Goal: Transaction & Acquisition: Obtain resource

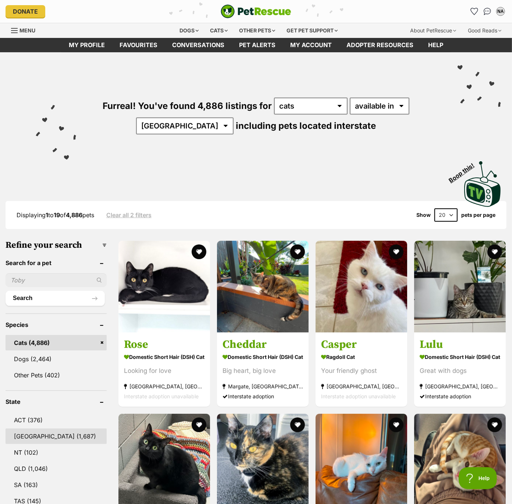
click at [17, 432] on link "NSW (1,687)" at bounding box center [56, 435] width 101 height 15
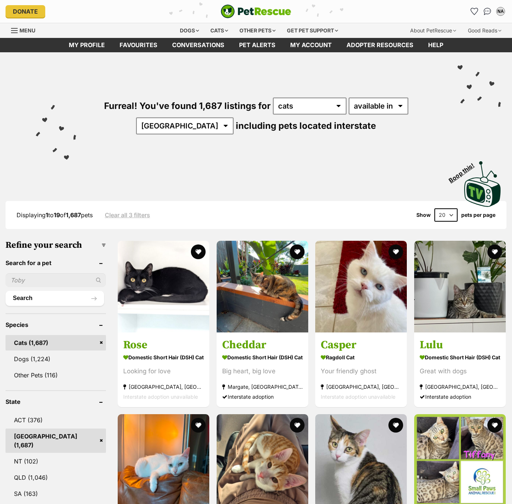
click at [446, 215] on select "20 40 60" at bounding box center [446, 214] width 23 height 13
select select "60"
click at [435, 208] on select "20 40 60" at bounding box center [446, 214] width 23 height 13
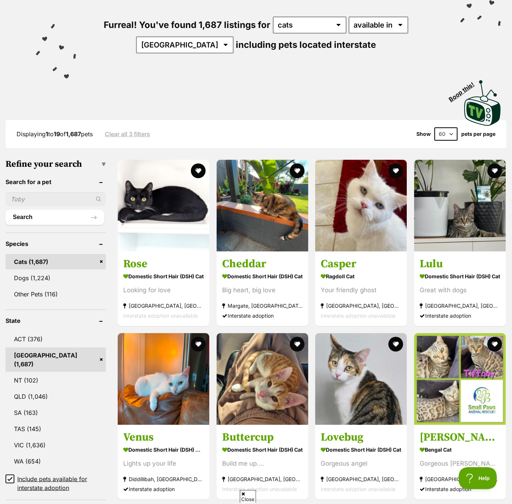
scroll to position [99, 0]
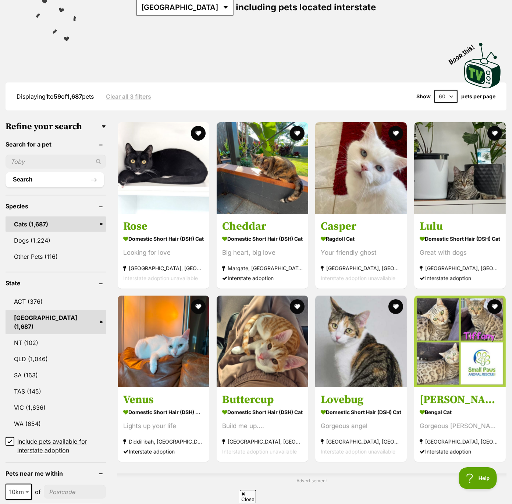
scroll to position [123, 0]
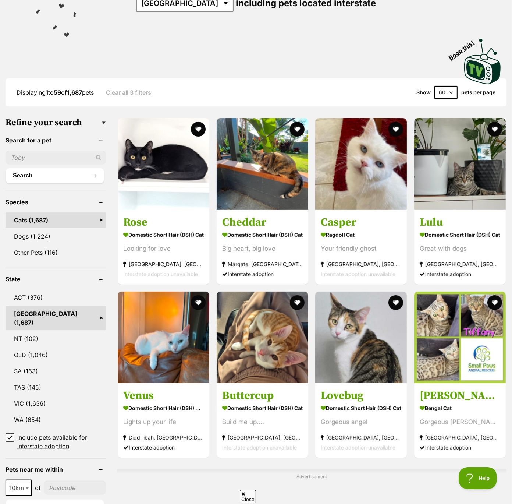
click at [11, 435] on icon at bounding box center [9, 437] width 5 height 5
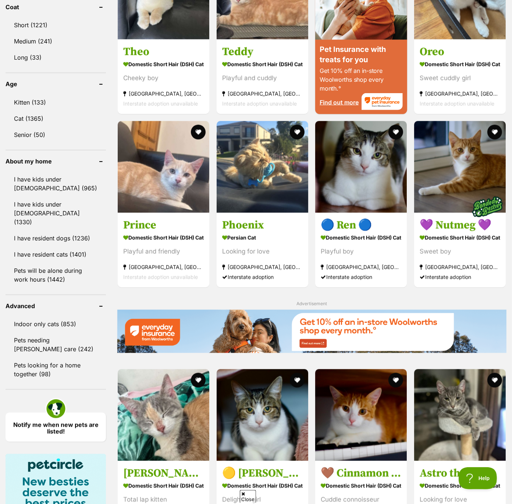
scroll to position [709, 0]
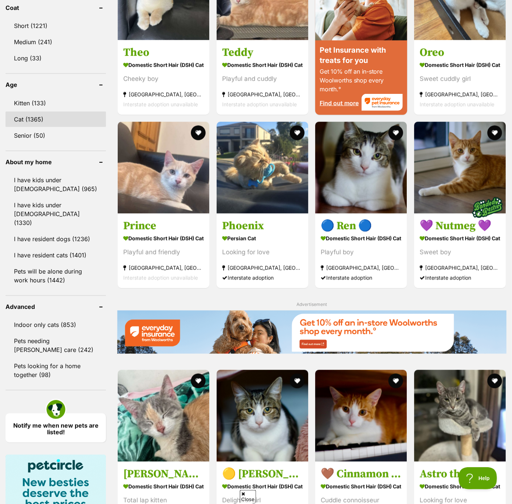
click at [22, 111] on link "Cat (1365)" at bounding box center [56, 118] width 100 height 15
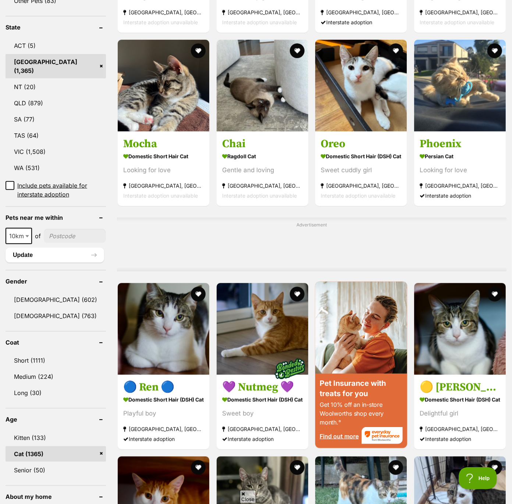
scroll to position [368, 0]
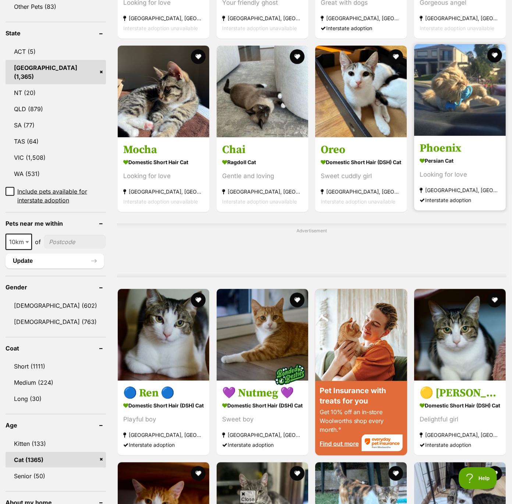
click at [461, 67] on img at bounding box center [460, 90] width 92 height 92
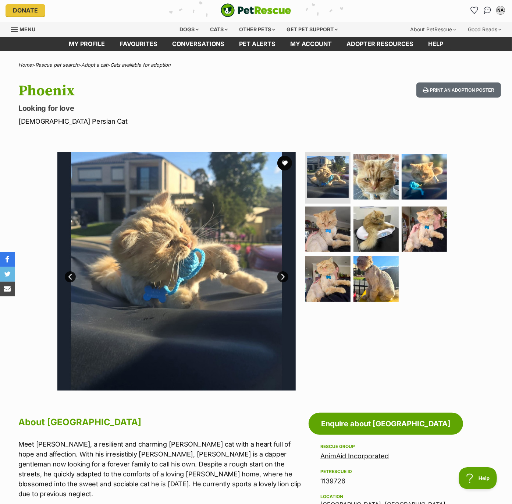
scroll to position [1, 0]
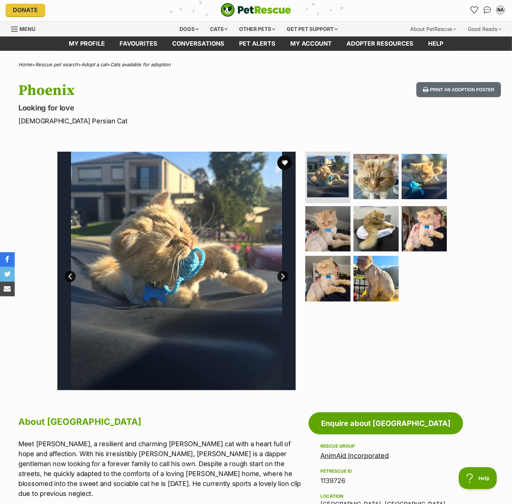
click at [216, 261] on img at bounding box center [176, 271] width 238 height 238
click at [284, 275] on link "Next" at bounding box center [282, 276] width 11 height 11
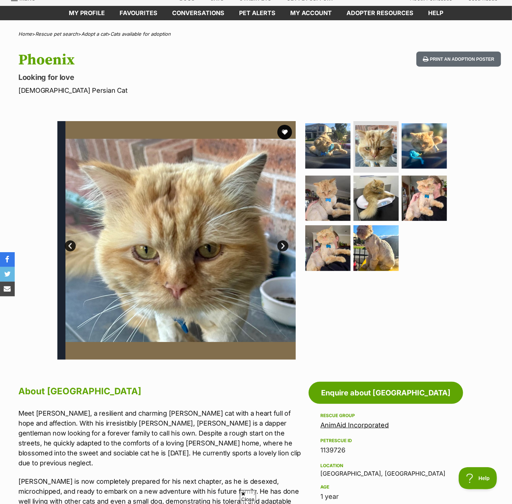
scroll to position [40, 0]
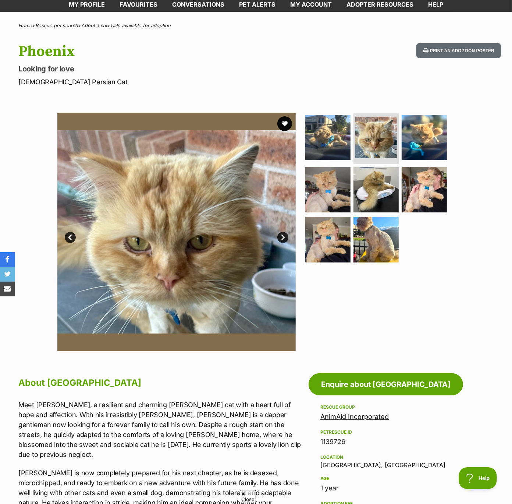
click at [283, 236] on link "Next" at bounding box center [282, 237] width 11 height 11
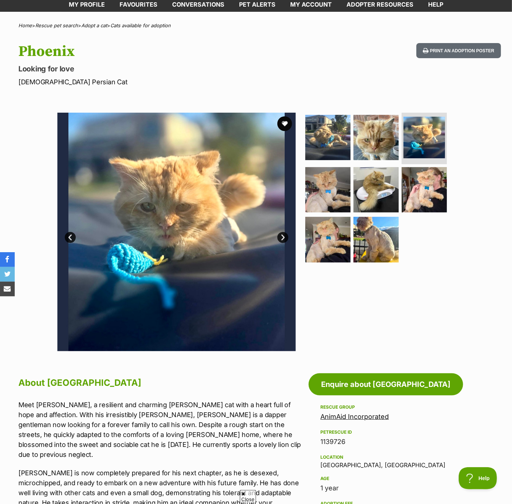
click at [283, 237] on link "Next" at bounding box center [282, 237] width 11 height 11
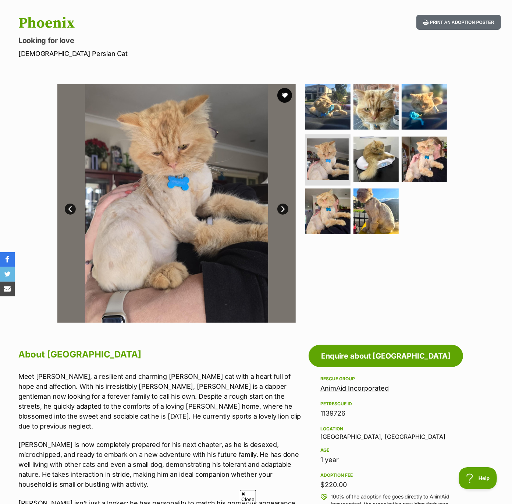
scroll to position [67, 0]
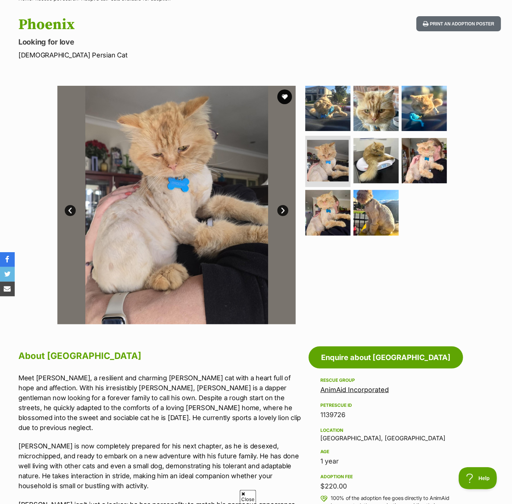
click at [287, 209] on link "Next" at bounding box center [282, 210] width 11 height 11
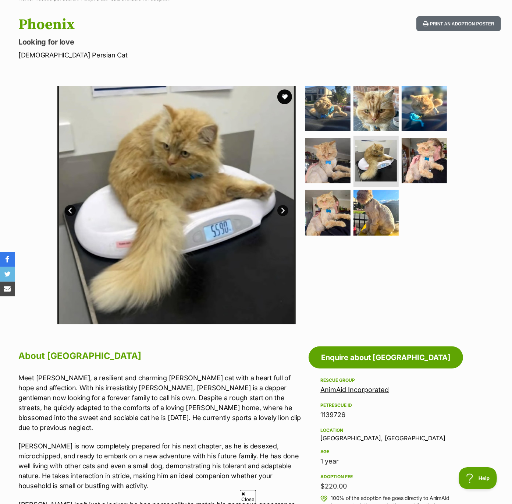
click at [70, 210] on link "Prev" at bounding box center [70, 210] width 11 height 11
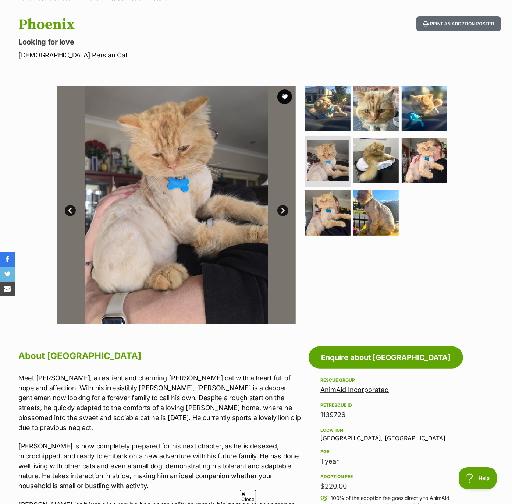
click at [281, 208] on link "Next" at bounding box center [282, 210] width 11 height 11
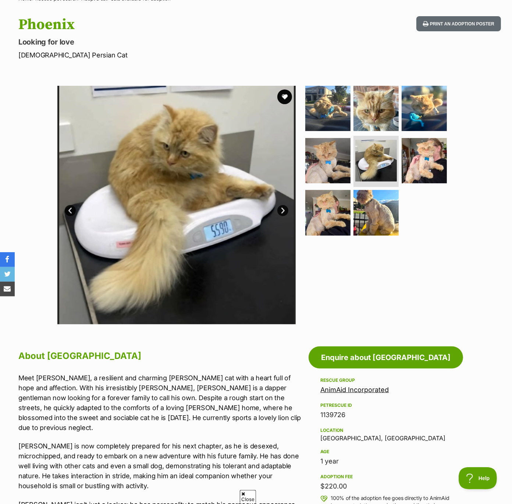
click at [281, 210] on link "Next" at bounding box center [282, 210] width 11 height 11
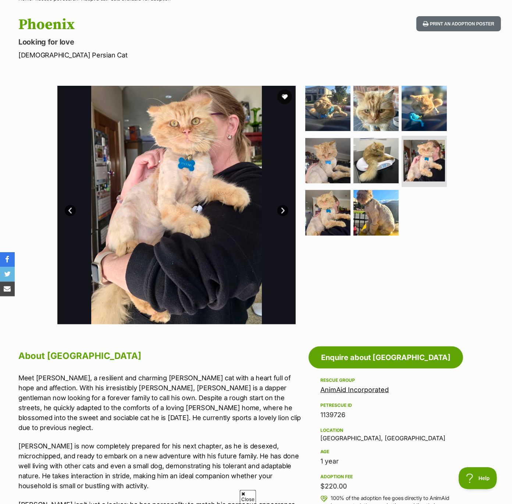
click at [281, 210] on link "Next" at bounding box center [282, 210] width 11 height 11
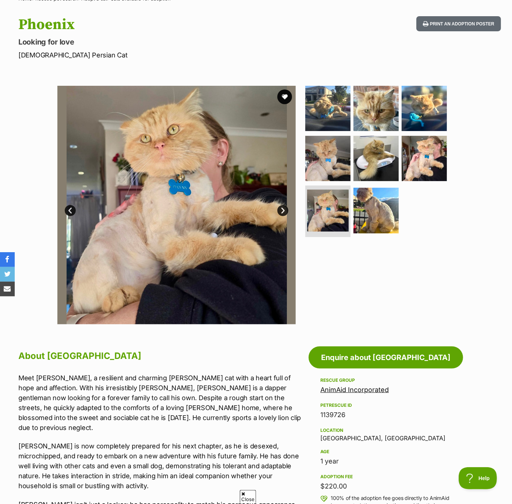
click at [281, 209] on link "Next" at bounding box center [282, 210] width 11 height 11
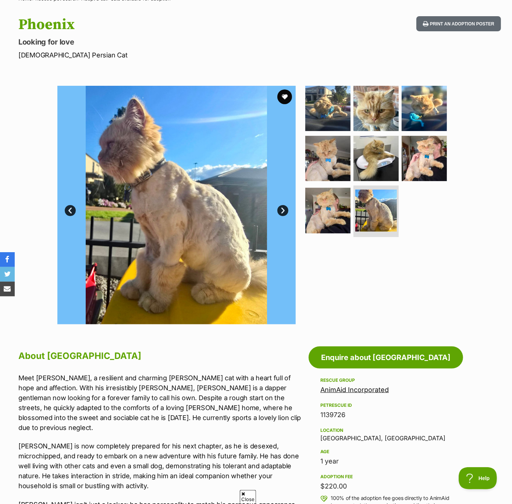
click at [281, 209] on link "Next" at bounding box center [282, 210] width 11 height 11
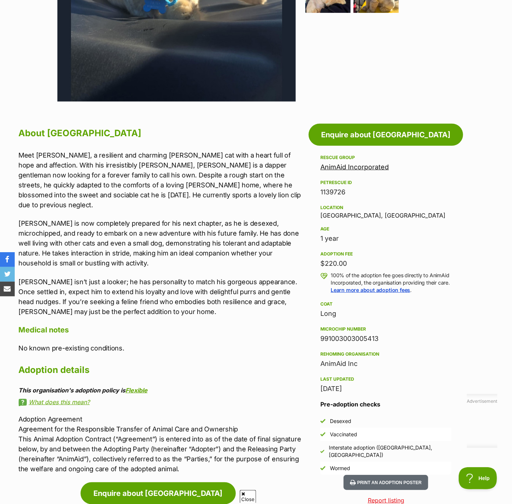
scroll to position [286, 0]
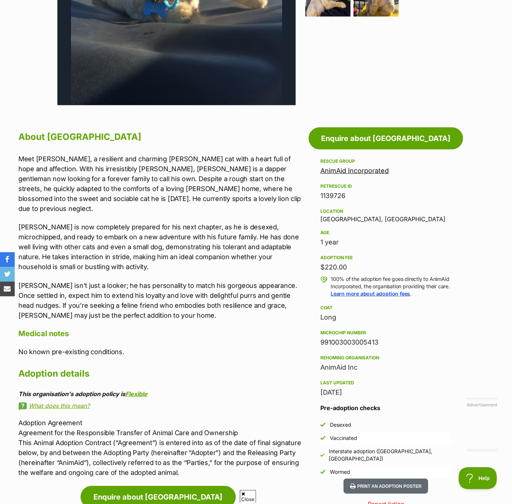
click at [354, 169] on link "AnimAid Incorporated" at bounding box center [355, 171] width 68 height 8
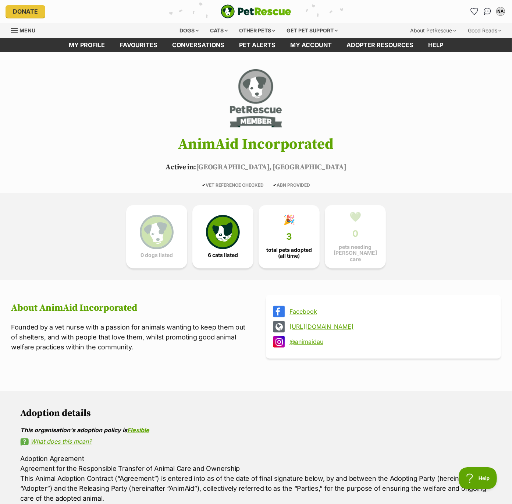
click at [300, 340] on link "@animaidau" at bounding box center [390, 341] width 201 height 7
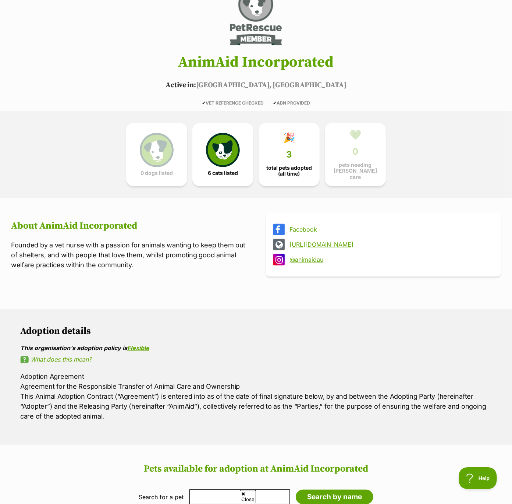
scroll to position [84, 0]
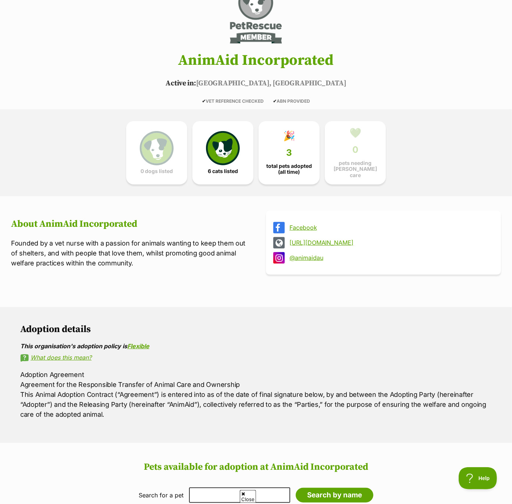
click at [343, 240] on link "http://www.animaid.com.au" at bounding box center [390, 242] width 201 height 7
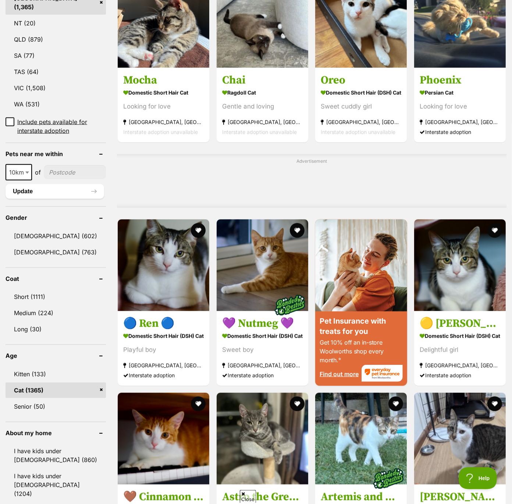
scroll to position [439, 0]
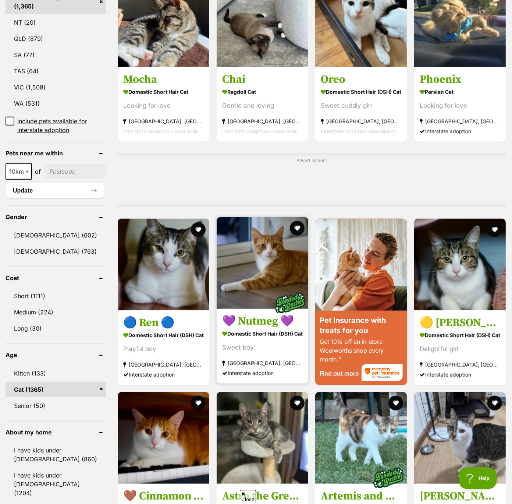
click at [288, 248] on img at bounding box center [263, 263] width 92 height 92
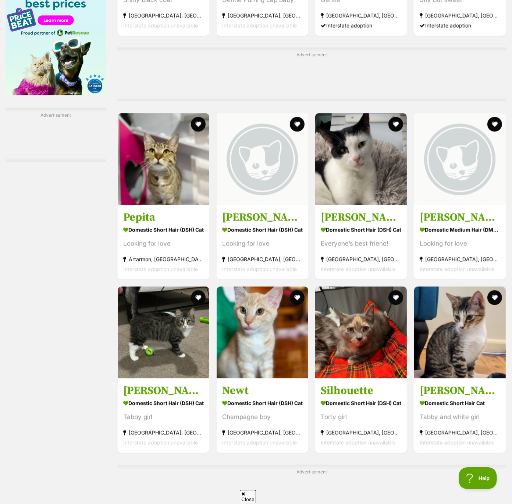
scroll to position [1322, 0]
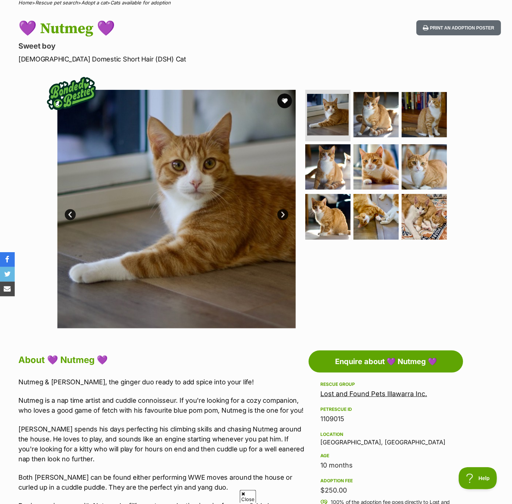
scroll to position [63, 0]
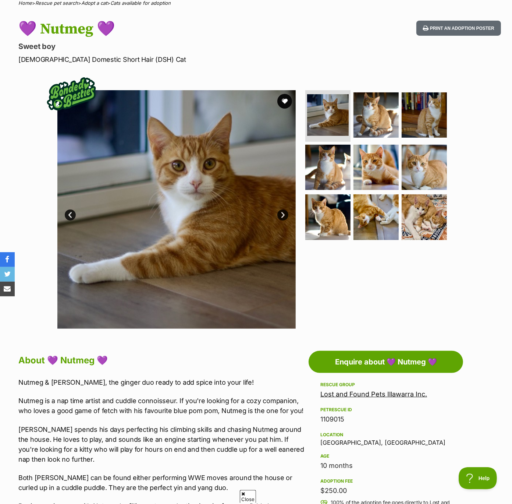
click at [280, 217] on link "Next" at bounding box center [282, 214] width 11 height 11
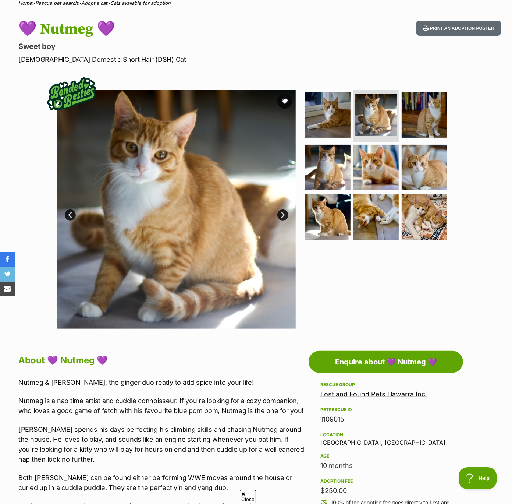
click at [280, 217] on link "Next" at bounding box center [282, 214] width 11 height 11
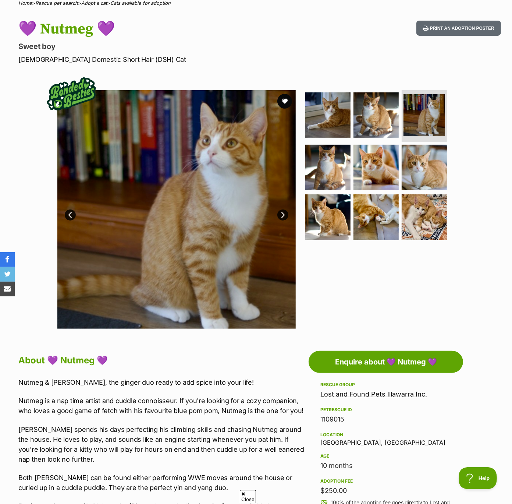
click at [280, 217] on link "Next" at bounding box center [282, 214] width 11 height 11
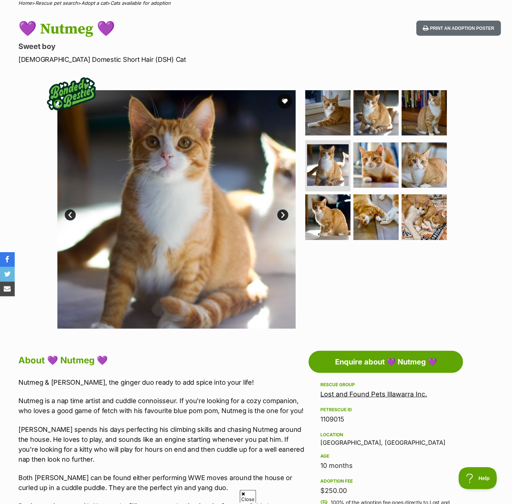
click at [280, 217] on link "Next" at bounding box center [282, 214] width 11 height 11
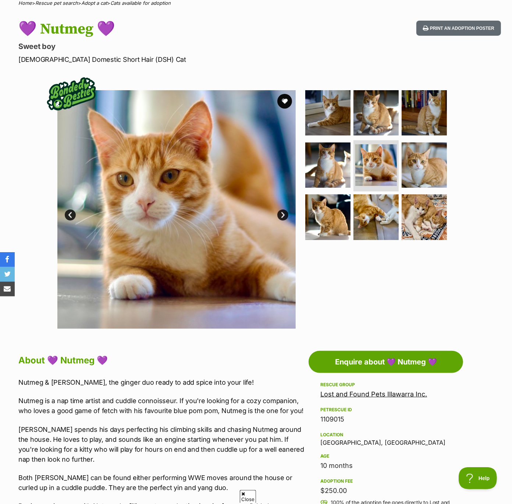
click at [280, 217] on link "Next" at bounding box center [282, 214] width 11 height 11
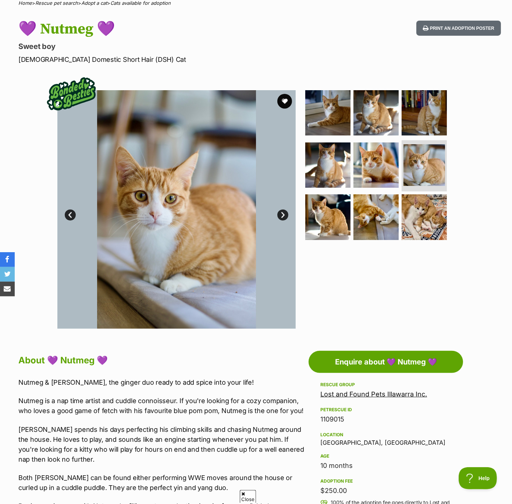
click at [280, 217] on link "Next" at bounding box center [282, 214] width 11 height 11
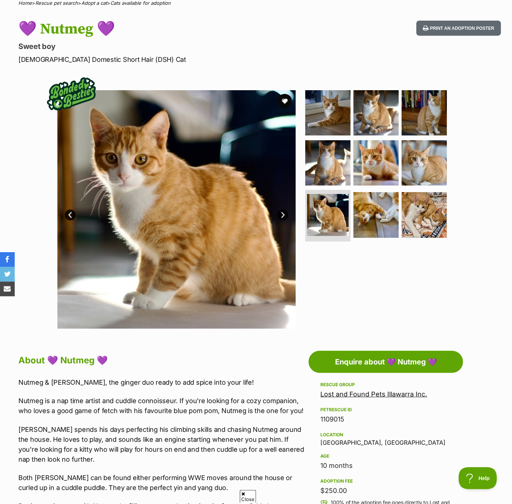
click at [280, 217] on link "Next" at bounding box center [282, 214] width 11 height 11
